Goal: Obtain resource: Download file/media

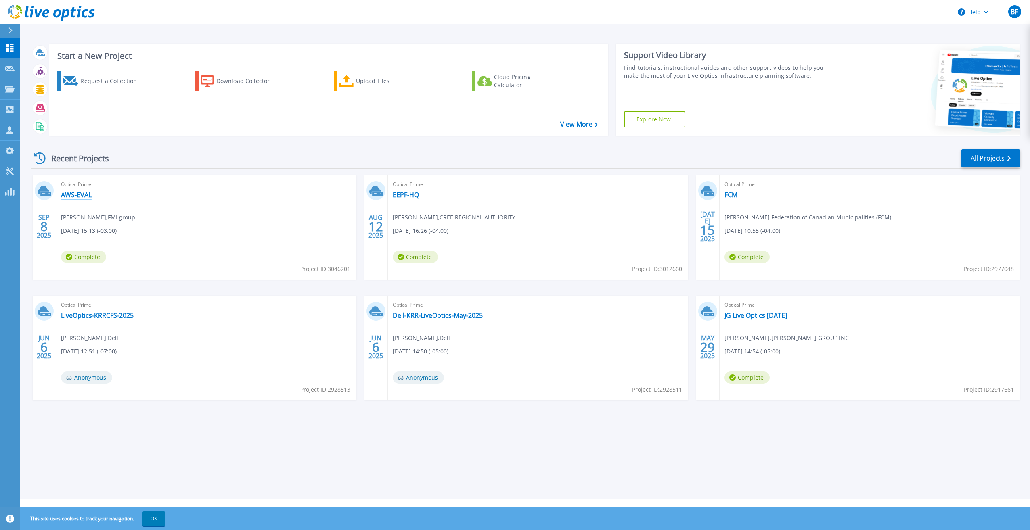
click at [75, 196] on link "AWS-EVAL" at bounding box center [76, 195] width 31 height 8
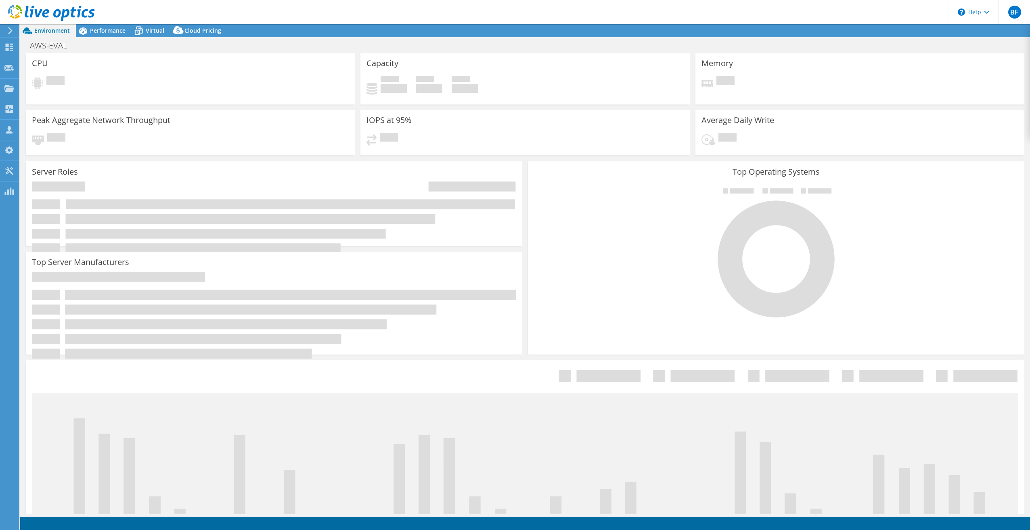
select select "USD"
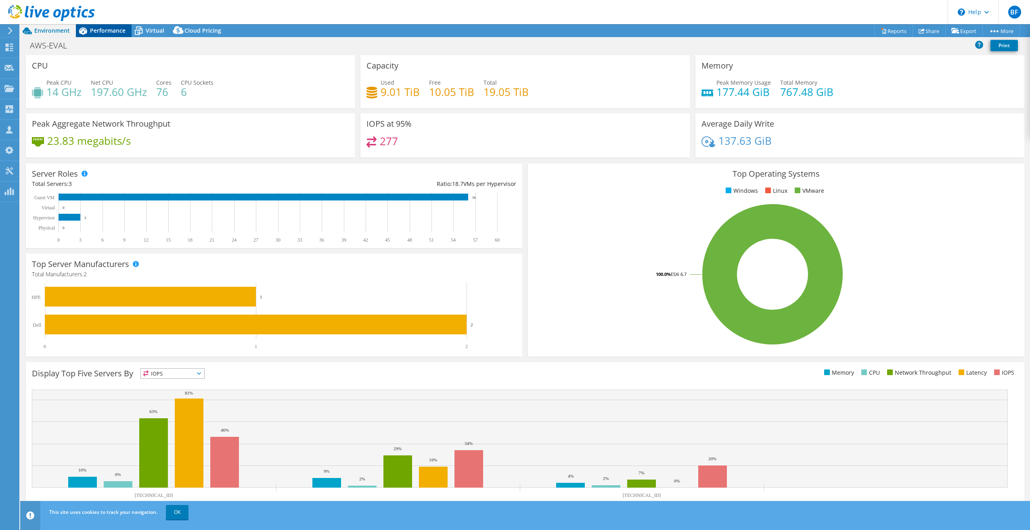
click at [107, 30] on span "Performance" at bounding box center [108, 31] width 36 height 8
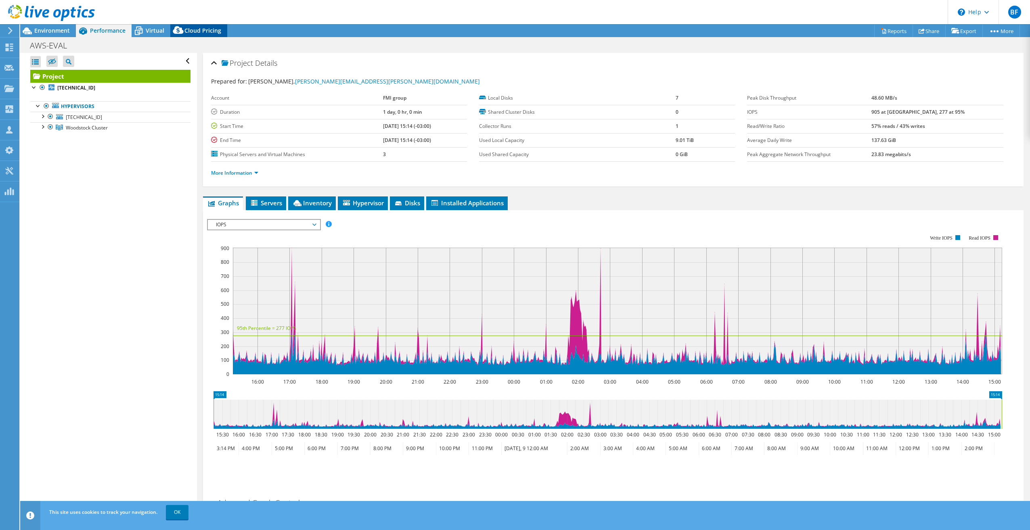
click at [189, 30] on span "Cloud Pricing" at bounding box center [203, 31] width 37 height 8
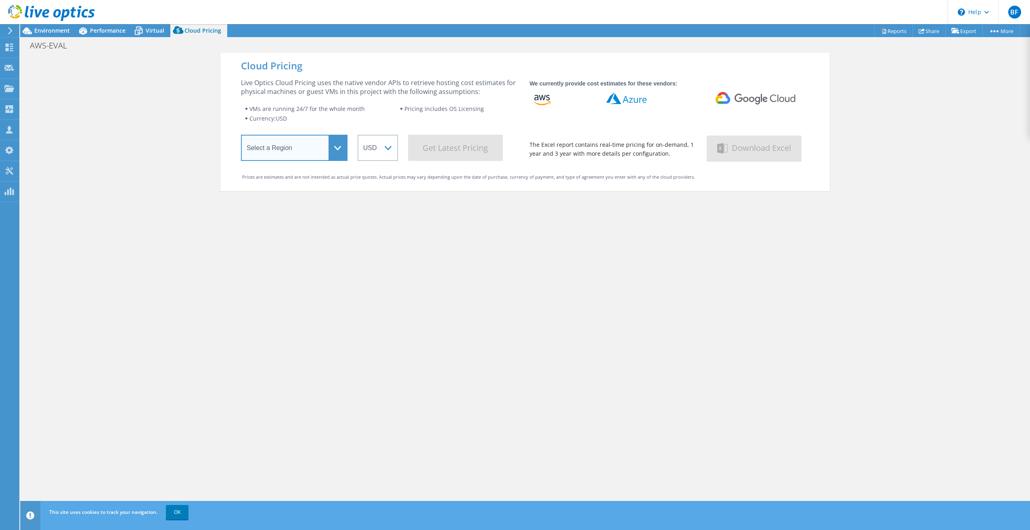
click at [332, 151] on select "Select a Region [GEOGRAPHIC_DATA] ([GEOGRAPHIC_DATA]) [GEOGRAPHIC_DATA] ([GEOGR…" at bounding box center [294, 148] width 107 height 26
select select "[GEOGRAPHIC_DATA]"
click at [241, 136] on select "Select a Region [GEOGRAPHIC_DATA] ([GEOGRAPHIC_DATA]) [GEOGRAPHIC_DATA] ([GEOGR…" at bounding box center [294, 148] width 107 height 26
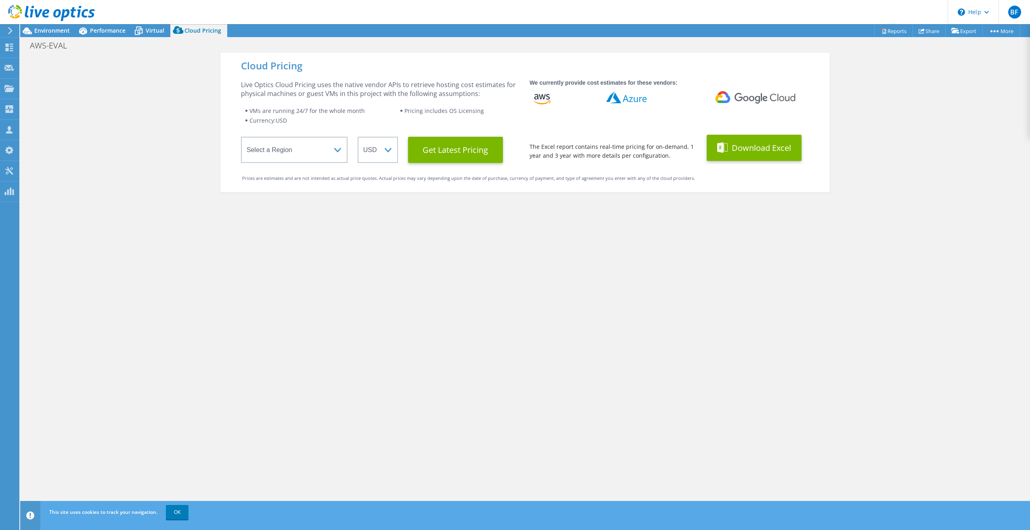
click at [742, 149] on button "Download Excel" at bounding box center [754, 148] width 95 height 26
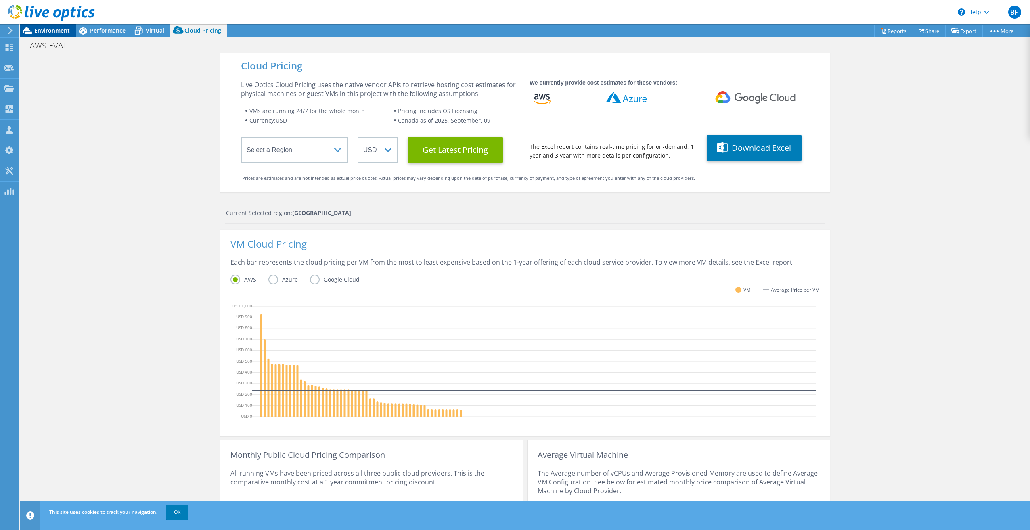
click at [42, 31] on span "Environment" at bounding box center [52, 31] width 36 height 8
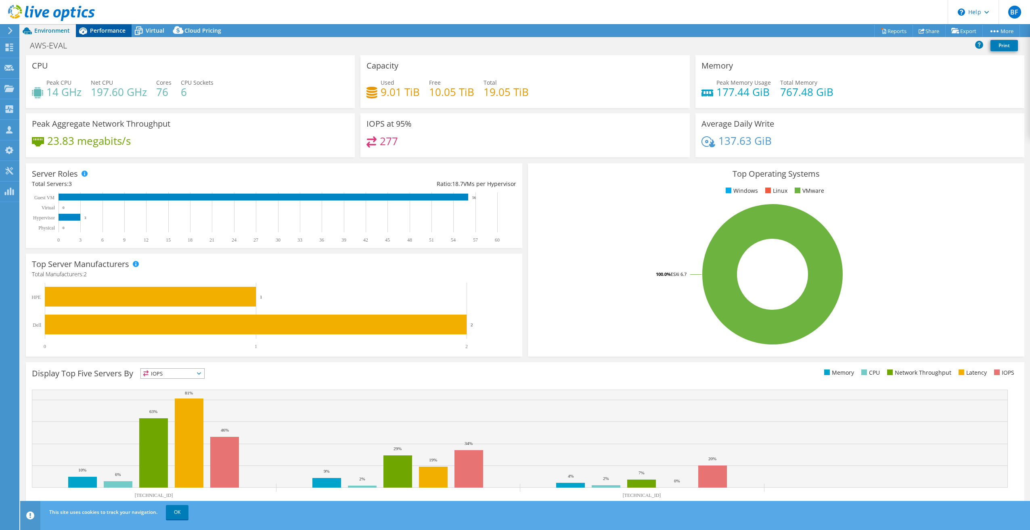
click at [103, 31] on span "Performance" at bounding box center [108, 31] width 36 height 8
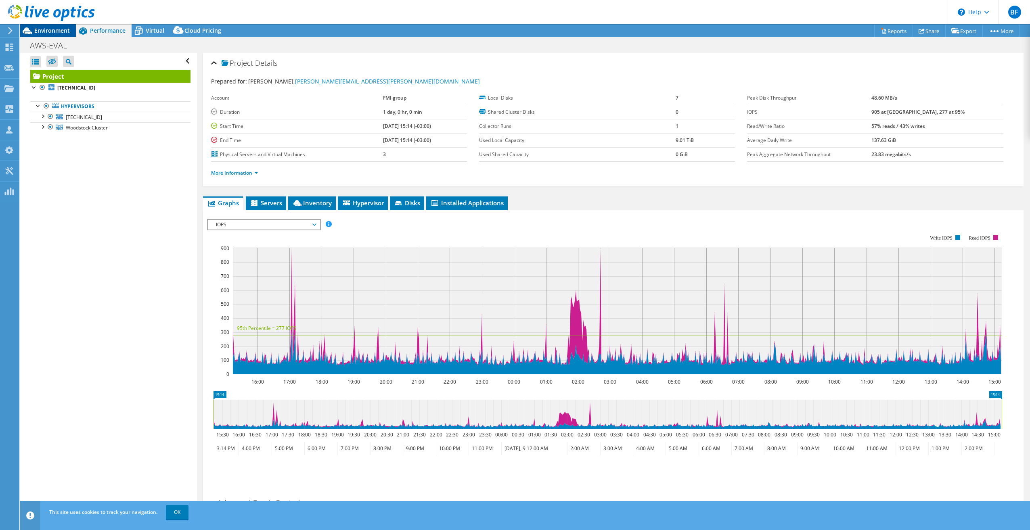
click at [48, 30] on span "Environment" at bounding box center [52, 31] width 36 height 8
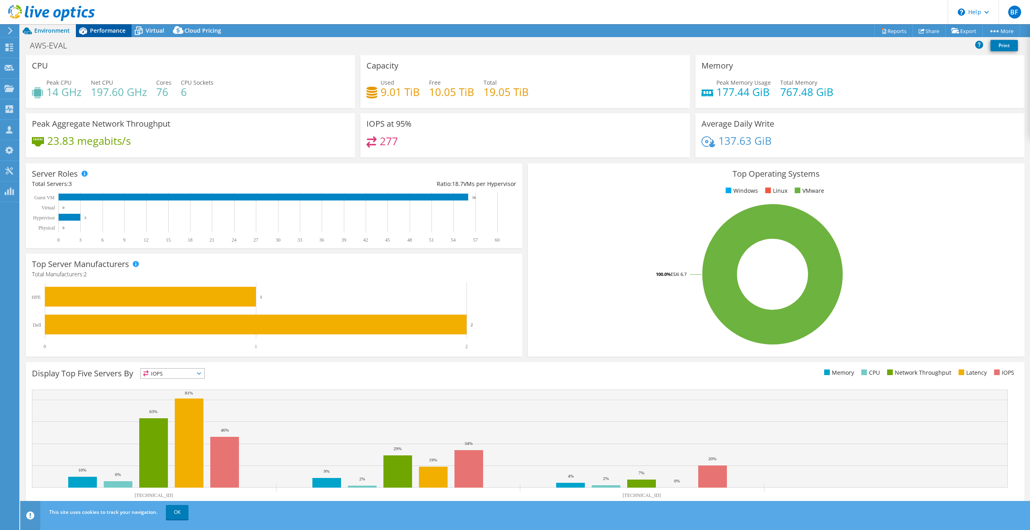
click at [100, 29] on span "Performance" at bounding box center [108, 31] width 36 height 8
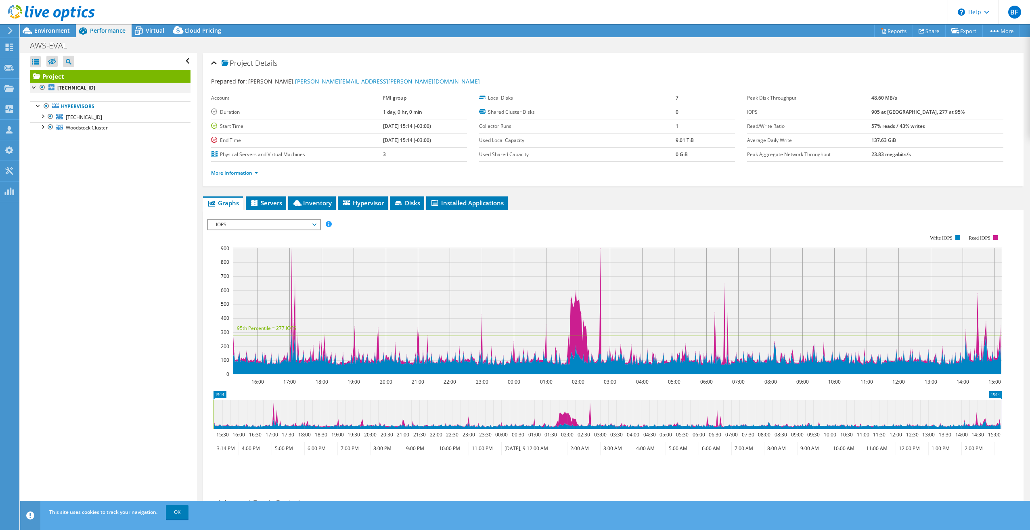
click at [33, 88] on div at bounding box center [34, 87] width 8 height 8
click at [34, 89] on div at bounding box center [34, 87] width 8 height 8
click at [42, 116] on div at bounding box center [42, 116] width 8 height 8
click at [45, 170] on div at bounding box center [42, 169] width 8 height 8
click at [46, 29] on span "Environment" at bounding box center [52, 31] width 36 height 8
